Goal: Information Seeking & Learning: Learn about a topic

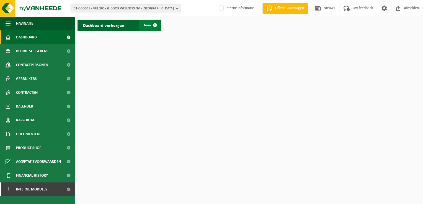
click at [154, 23] on span at bounding box center [154, 25] width 11 height 11
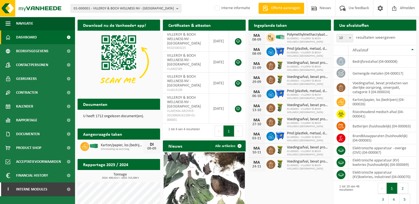
click at [117, 13] on div "01-000001 - VILLEROY & BOCH WELLNESS NV - ROESELARE 01-000001 - VILLEROY & BOCH…" at bounding box center [209, 8] width 419 height 17
click at [117, 9] on span "01-000001 - VILLEROY & BOCH WELLNESS NV - ROESELARE" at bounding box center [124, 8] width 100 height 8
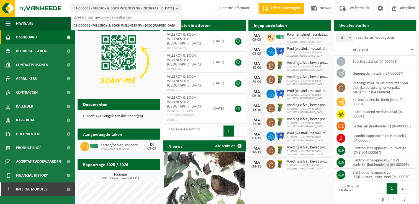
click at [116, 18] on input "text" at bounding box center [126, 17] width 108 height 7
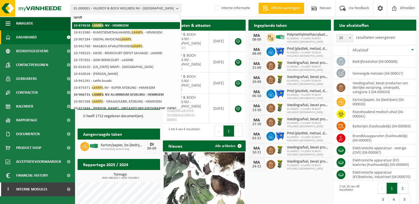
type input "lamifi"
click at [114, 24] on strong "10-879638 - LAMIFI L NV - HEMIKSEM" at bounding box center [101, 25] width 55 height 4
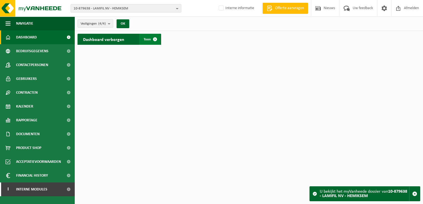
click at [153, 38] on span at bounding box center [154, 39] width 11 height 11
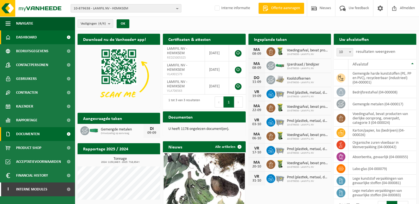
click at [25, 134] on span "Documenten" at bounding box center [28, 134] width 24 height 14
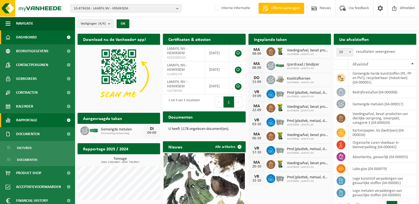
click at [66, 120] on span at bounding box center [68, 120] width 12 height 14
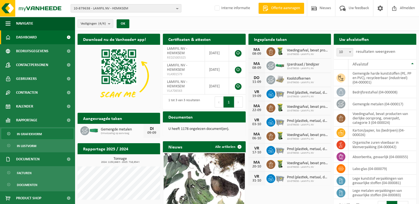
click at [32, 136] on span "In grafiekvorm" at bounding box center [29, 134] width 25 height 11
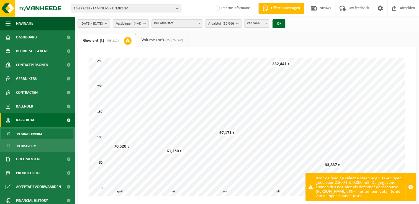
click at [103, 22] on span "[DATE] - [DATE]" at bounding box center [92, 24] width 22 height 8
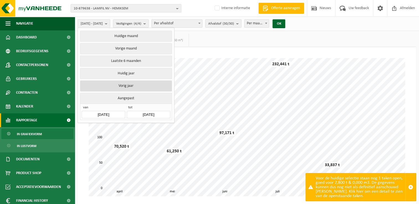
click at [102, 85] on button "Vorig jaar" at bounding box center [126, 86] width 92 height 11
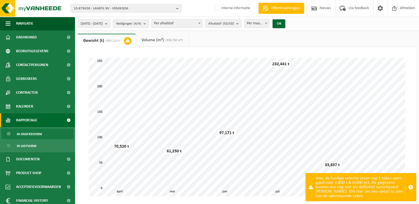
click at [189, 25] on span "Per afvalstof" at bounding box center [177, 24] width 50 height 8
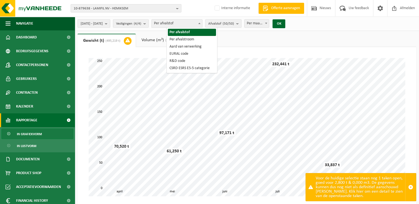
click at [202, 22] on span at bounding box center [199, 23] width 6 height 7
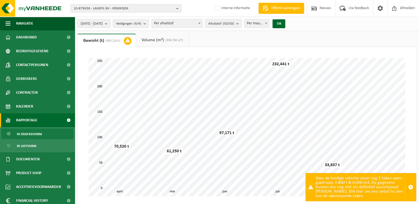
click at [234, 22] on span "Afvalstof (50/50)" at bounding box center [221, 24] width 26 height 8
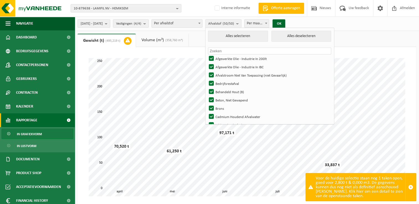
click at [230, 49] on input "text" at bounding box center [269, 51] width 123 height 7
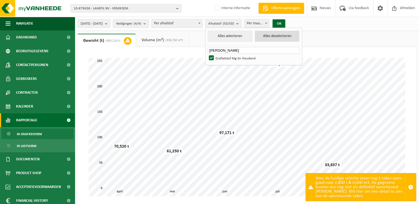
type input "[PERSON_NAME]"
click at [276, 37] on button "Alles deselecteren" at bounding box center [277, 36] width 45 height 11
click at [226, 58] on label "Grafietstof Mg-Sn Houdend" at bounding box center [253, 58] width 92 height 8
click at [207, 54] on input "Grafietstof Mg-Sn Houdend" at bounding box center [206, 54] width 0 height 0
click at [285, 25] on button "OK" at bounding box center [278, 23] width 13 height 9
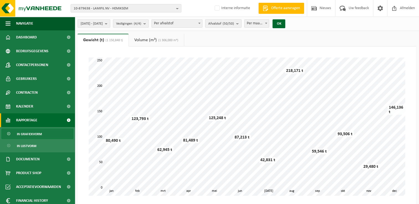
click at [234, 25] on count "(50/50)" at bounding box center [227, 24] width 11 height 4
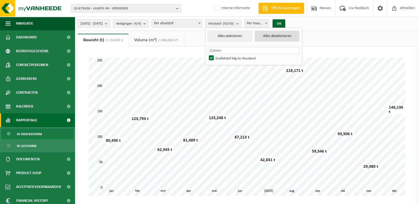
click at [279, 37] on button "Alles deselecteren" at bounding box center [277, 36] width 45 height 11
click at [249, 48] on input "text" at bounding box center [253, 50] width 92 height 7
click at [243, 39] on button "Alles selecteren" at bounding box center [229, 36] width 45 height 11
checkbox input "true"
click at [285, 23] on button "OK" at bounding box center [278, 23] width 13 height 9
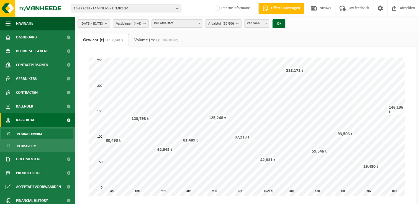
click at [234, 23] on span "Afvalstof (50/50)" at bounding box center [221, 24] width 26 height 8
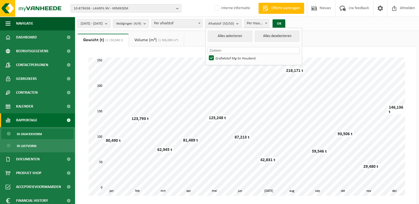
click at [242, 49] on input "text" at bounding box center [253, 50] width 92 height 7
click at [267, 50] on input "text" at bounding box center [253, 50] width 92 height 7
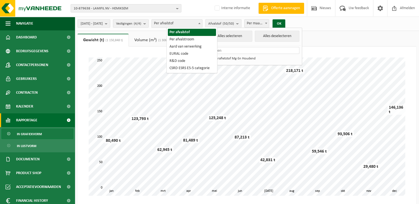
click at [202, 24] on span at bounding box center [199, 23] width 6 height 7
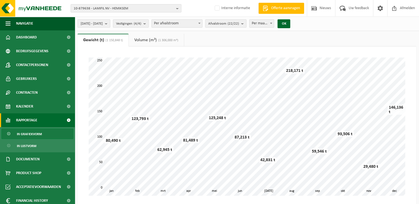
click at [202, 25] on span at bounding box center [199, 23] width 6 height 7
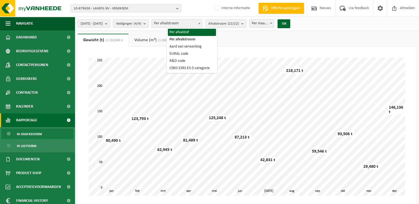
select select "1"
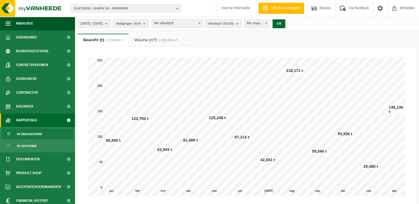
click at [234, 22] on count "(50/50)" at bounding box center [227, 24] width 11 height 4
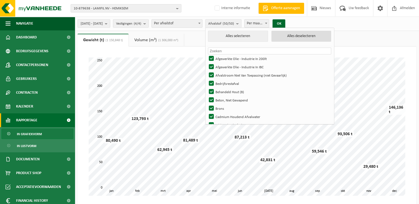
click at [304, 37] on button "Alles deselecteren" at bounding box center [301, 36] width 60 height 11
checkbox input "false"
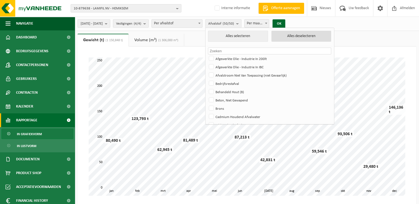
checkbox input "false"
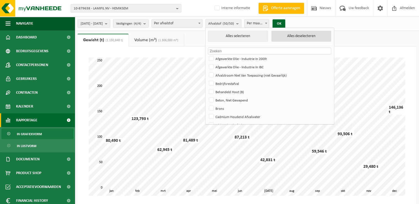
checkbox input "false"
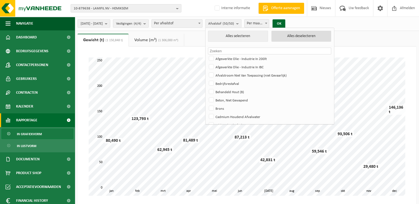
checkbox input "false"
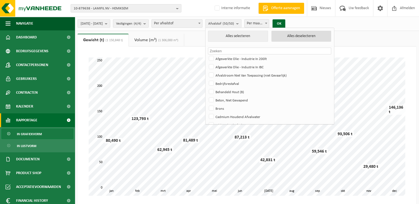
checkbox input "false"
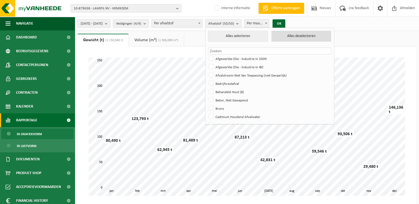
checkbox input "false"
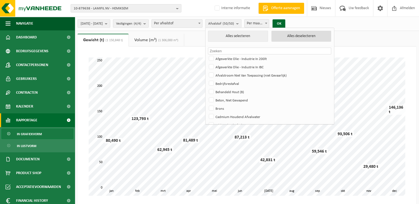
checkbox input "false"
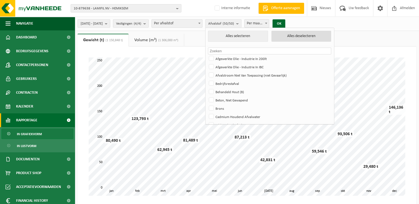
checkbox input "false"
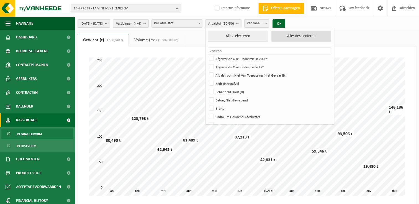
checkbox input "false"
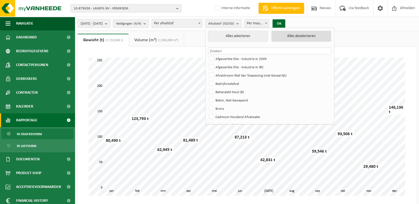
checkbox input "false"
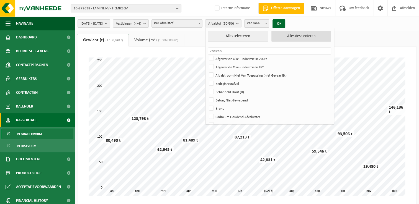
checkbox input "false"
click at [259, 50] on input "text" at bounding box center [269, 51] width 123 height 7
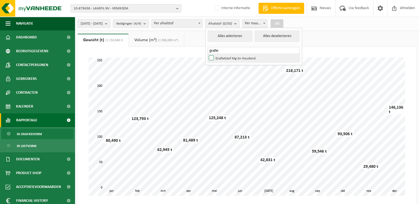
type input "grafie"
click at [225, 59] on label "Grafietstof Mg-Sn Houdend" at bounding box center [253, 58] width 92 height 8
click at [207, 54] on input "Grafietstof Mg-Sn Houdend" at bounding box center [206, 54] width 0 height 0
checkbox input "true"
click at [283, 24] on button "OK" at bounding box center [276, 23] width 13 height 9
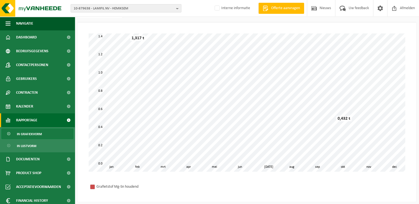
scroll to position [28, 0]
